Goal: Task Accomplishment & Management: Complete application form

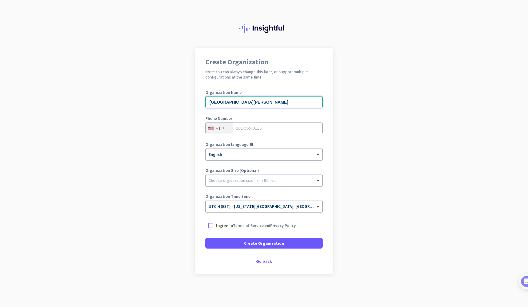
type input "[GEOGRAPHIC_DATA][PERSON_NAME]"
type input "9012677140"
click at [255, 180] on div at bounding box center [264, 179] width 117 height 6
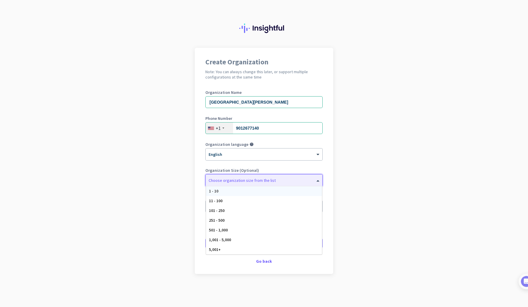
click at [255, 180] on div at bounding box center [264, 179] width 117 height 6
click at [252, 188] on div "1 - 10" at bounding box center [264, 191] width 116 height 10
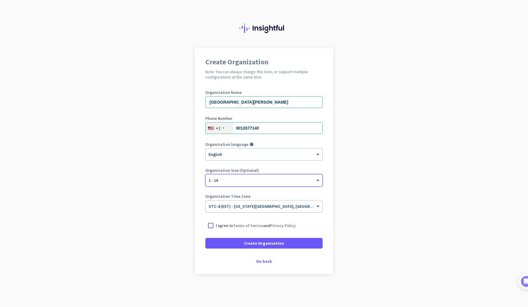
click at [283, 206] on div at bounding box center [264, 204] width 117 height 5
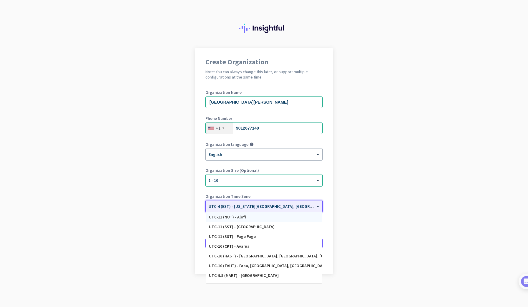
click at [352, 185] on app-onboarding-organization "Create Organization Note: You can always change this later, or support multiple…" at bounding box center [264, 175] width 528 height 255
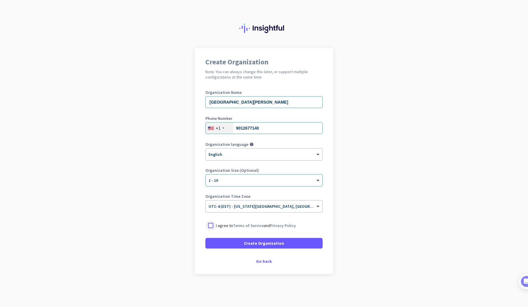
click at [213, 223] on div at bounding box center [210, 225] width 11 height 11
click at [249, 243] on span "Create Organization" at bounding box center [264, 243] width 40 height 6
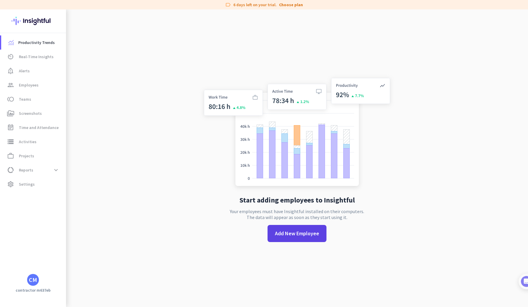
click at [307, 237] on span at bounding box center [297, 233] width 59 height 14
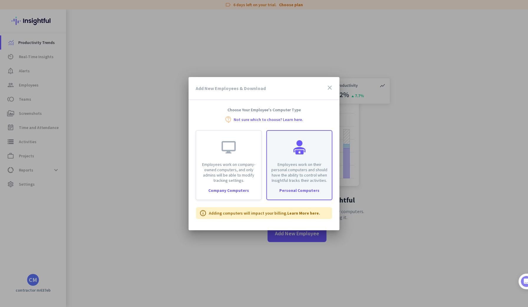
click at [311, 172] on p "Employees work on their personal computers and should have the ability to contr…" at bounding box center [300, 172] width 58 height 21
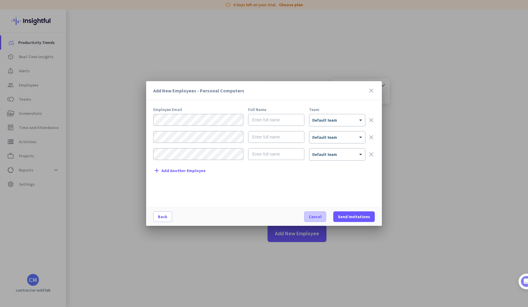
click at [315, 214] on span "Cancel" at bounding box center [315, 216] width 13 height 6
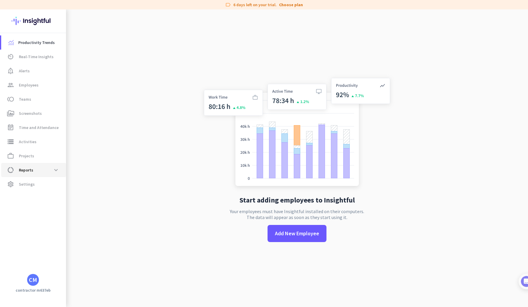
click at [47, 173] on span "data_usage Reports expand_more" at bounding box center [33, 169] width 55 height 11
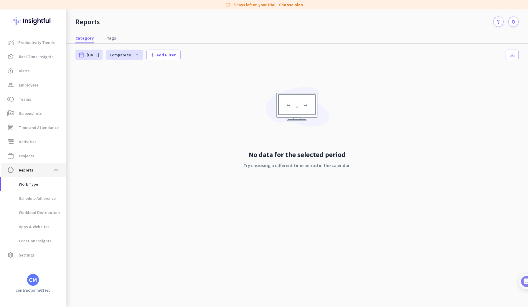
click at [48, 174] on span "data_usage Reports expand_less" at bounding box center [33, 169] width 55 height 11
click at [37, 256] on span "settings Settings" at bounding box center [33, 254] width 55 height 7
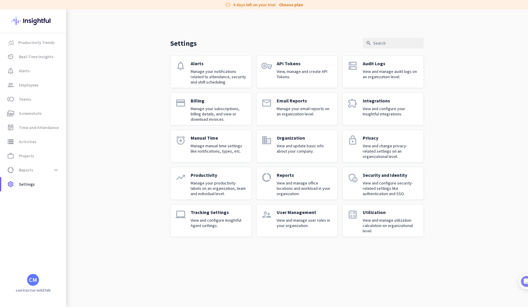
click at [139, 115] on div "Settings search notifications Alerts Manage your notifications related to atten…" at bounding box center [297, 127] width 462 height 236
click at [36, 46] on link "Productivity Trends" at bounding box center [33, 42] width 65 height 14
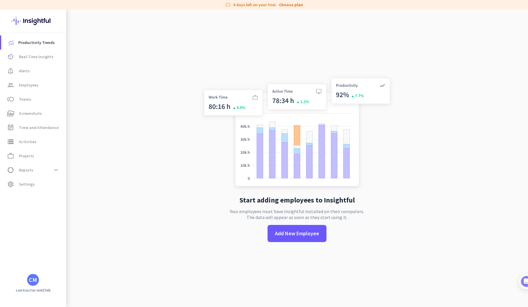
click at [219, 37] on div "Start adding employees to Insightful Your employees must have Insightful instal…" at bounding box center [297, 162] width 195 height 307
click at [42, 60] on span "Real-Time Insights" at bounding box center [36, 56] width 35 height 7
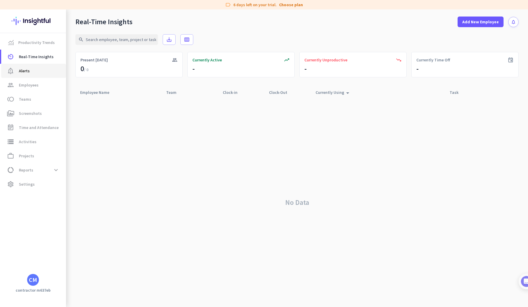
click at [41, 66] on link "notification_important Alerts" at bounding box center [33, 71] width 65 height 14
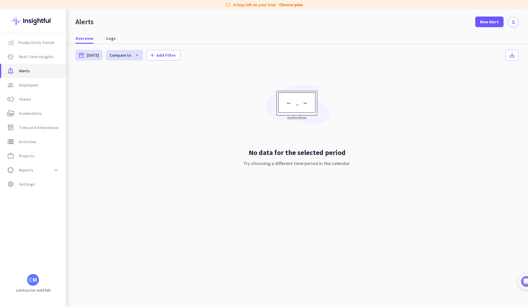
click at [47, 75] on link "notification_important Alerts" at bounding box center [33, 71] width 65 height 14
click at [47, 82] on span "group Employees" at bounding box center [33, 84] width 55 height 7
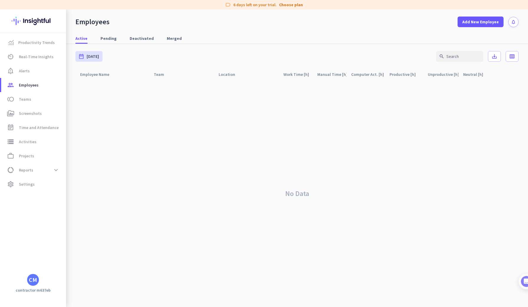
click at [42, 34] on mat-nav-list "Productivity Trends av_timer Real-Time Insights notification_important Alerts g…" at bounding box center [33, 113] width 66 height 160
click at [42, 43] on span "Productivity Trends" at bounding box center [36, 42] width 37 height 7
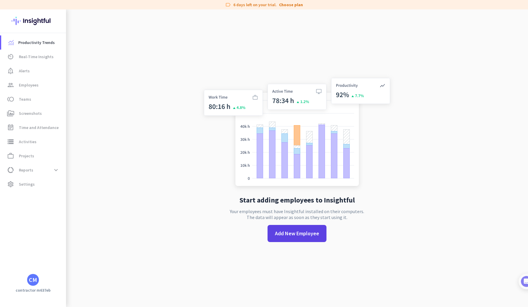
click at [295, 235] on span "Add New Employee" at bounding box center [297, 233] width 44 height 8
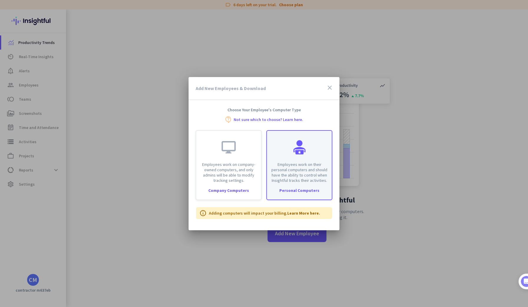
click at [305, 181] on p "Employees work on their personal computers and should have the ability to contr…" at bounding box center [300, 172] width 58 height 21
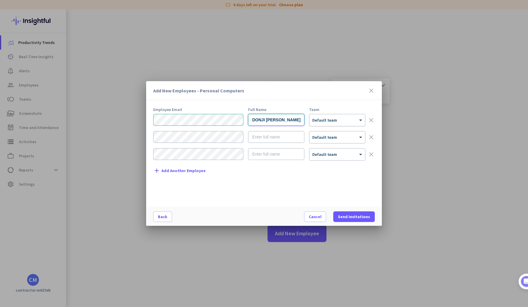
type input "DONJI [PERSON_NAME]"
click at [331, 121] on span "Default team" at bounding box center [324, 119] width 25 height 5
click at [347, 212] on span at bounding box center [354, 216] width 42 height 14
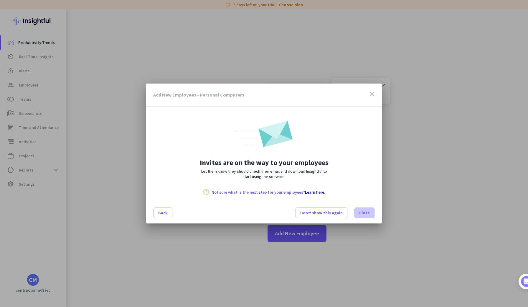
click at [367, 211] on span "Close" at bounding box center [364, 213] width 11 height 6
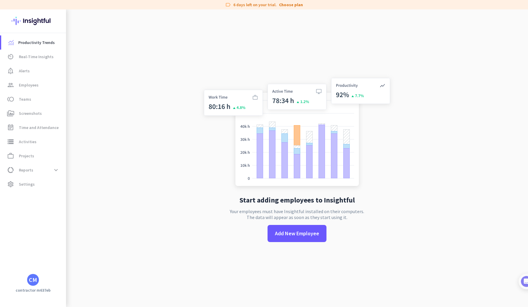
click at [180, 100] on app-no-employees "Start adding employees to Insightful Your employees must have Insightful instal…" at bounding box center [297, 162] width 462 height 307
click at [248, 104] on img at bounding box center [297, 132] width 195 height 117
